Goal: Entertainment & Leisure: Consume media (video, audio)

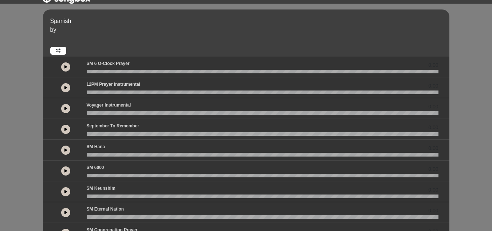
scroll to position [13, 0]
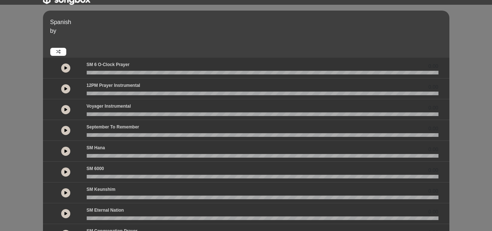
click at [68, 67] on button at bounding box center [65, 67] width 9 height 9
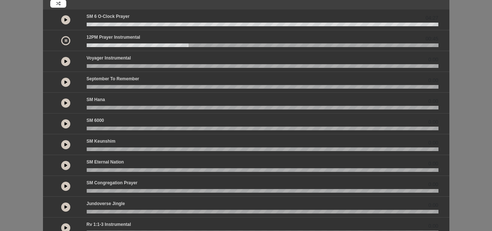
scroll to position [62, 0]
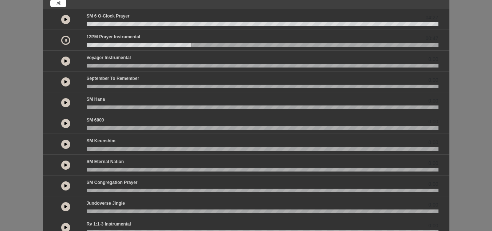
click at [66, 184] on icon at bounding box center [66, 186] width 3 height 4
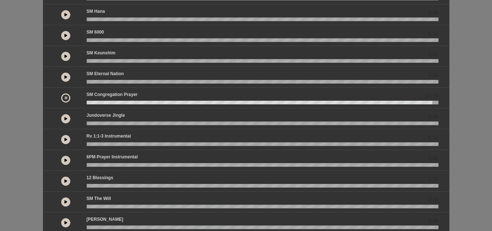
scroll to position [153, 0]
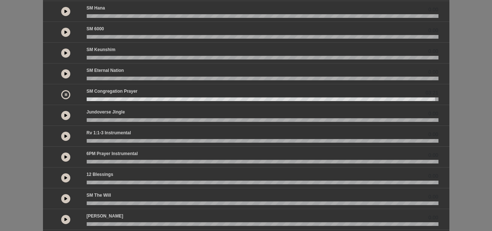
click at [66, 157] on icon at bounding box center [66, 157] width 3 height 4
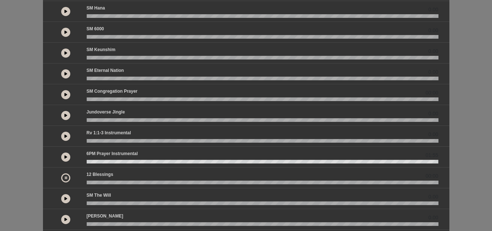
click at [66, 199] on icon at bounding box center [66, 198] width 3 height 4
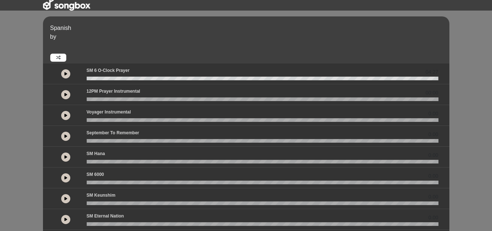
scroll to position [7, 0]
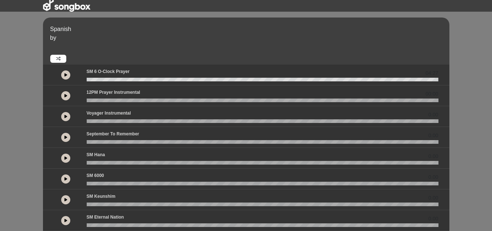
click at [65, 77] on icon at bounding box center [66, 75] width 3 height 4
click at [67, 200] on icon at bounding box center [66, 200] width 3 height 4
click at [67, 180] on button at bounding box center [65, 178] width 9 height 9
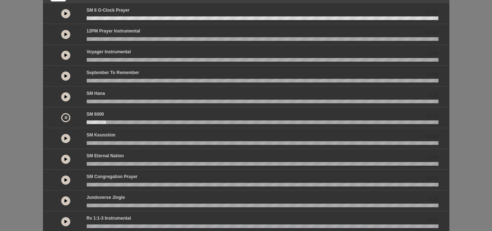
scroll to position [68, 0]
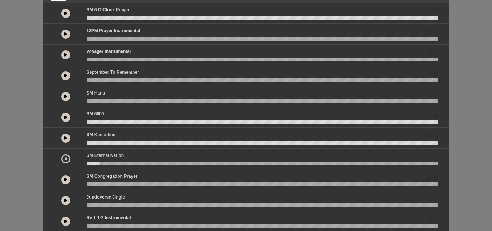
click at [63, 34] on button at bounding box center [65, 34] width 9 height 9
click at [64, 32] on button at bounding box center [65, 34] width 9 height 9
